Goal: Information Seeking & Learning: Learn about a topic

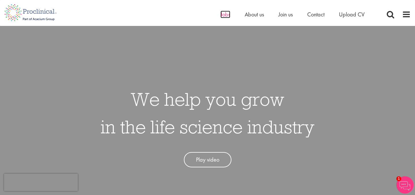
click at [228, 16] on span "Jobs" at bounding box center [225, 14] width 10 height 7
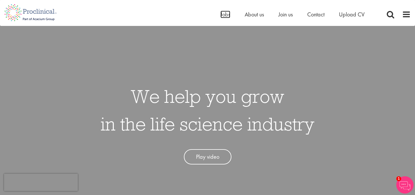
scroll to position [3, 0]
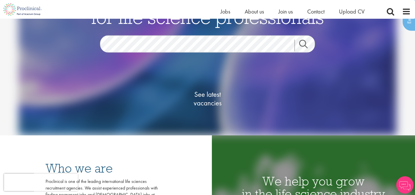
scroll to position [61, 0]
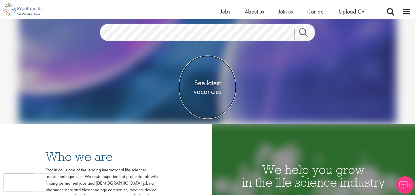
click at [214, 82] on span "See latest vacancies" at bounding box center [208, 87] width 58 height 17
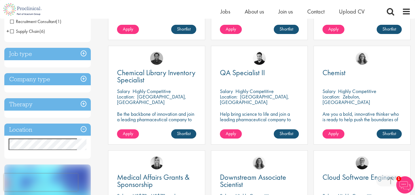
scroll to position [192, 0]
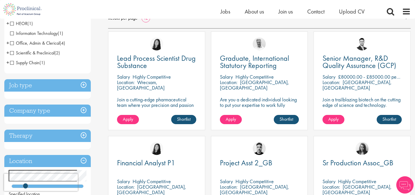
scroll to position [114, 0]
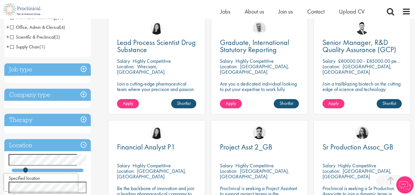
click at [82, 67] on h3 "Job type" at bounding box center [47, 69] width 86 height 12
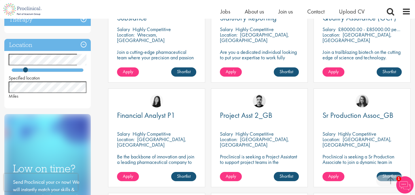
scroll to position [155, 0]
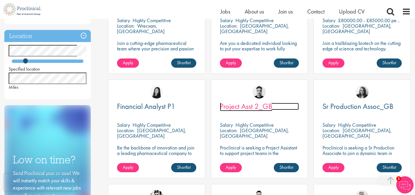
click at [259, 107] on span "Project Asst 2_GB" at bounding box center [246, 106] width 52 height 10
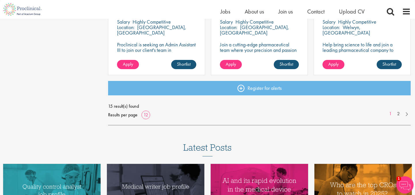
scroll to position [442, 0]
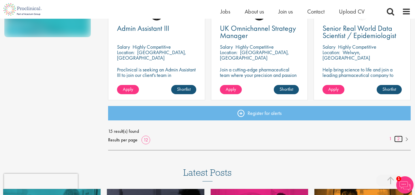
click at [396, 139] on link "2" at bounding box center [398, 139] width 8 height 7
